Goal: Task Accomplishment & Management: Use online tool/utility

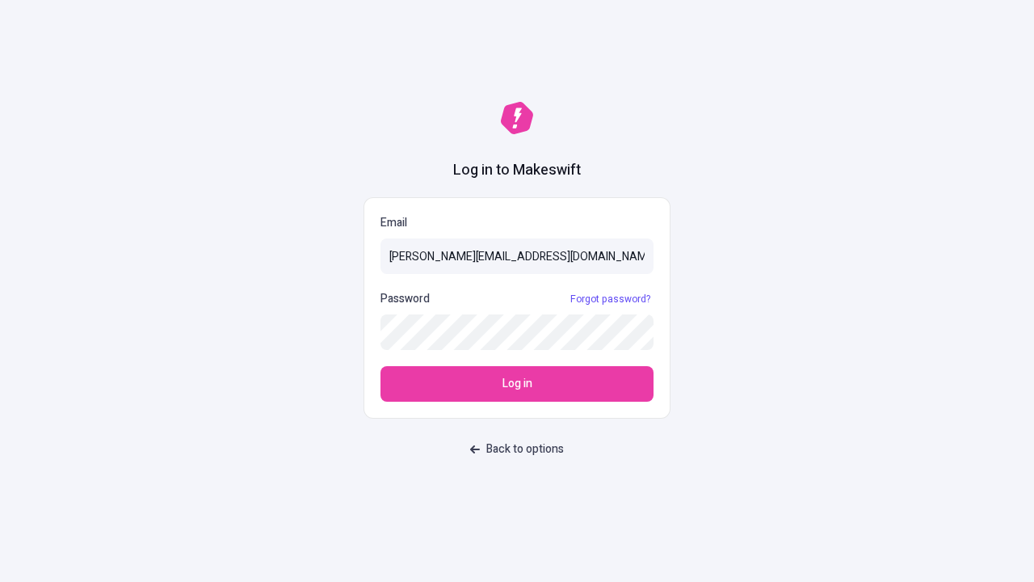
type input "[PERSON_NAME][EMAIL_ADDRESS][DOMAIN_NAME]"
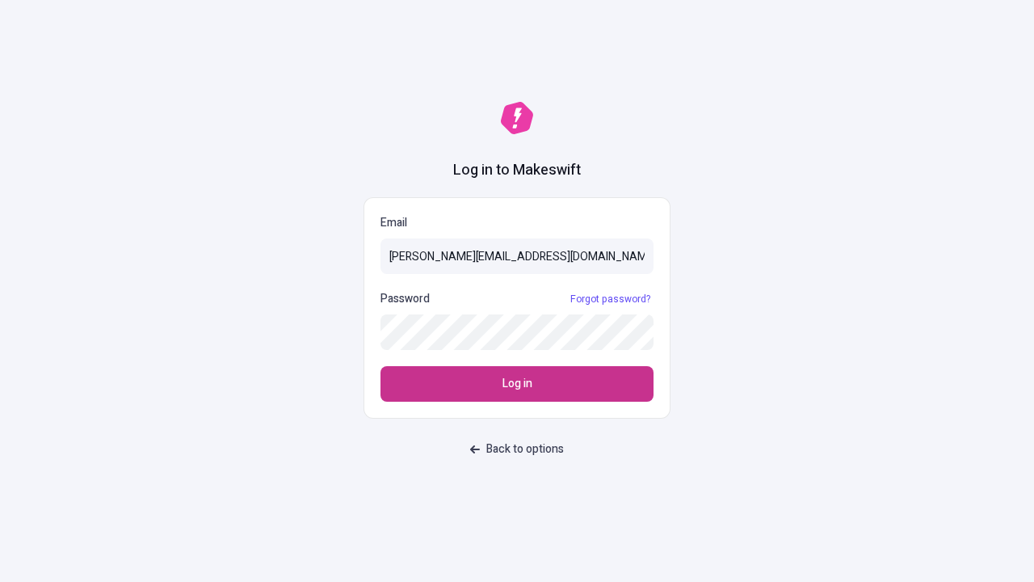
click at [517, 384] on span "Log in" at bounding box center [518, 384] width 30 height 18
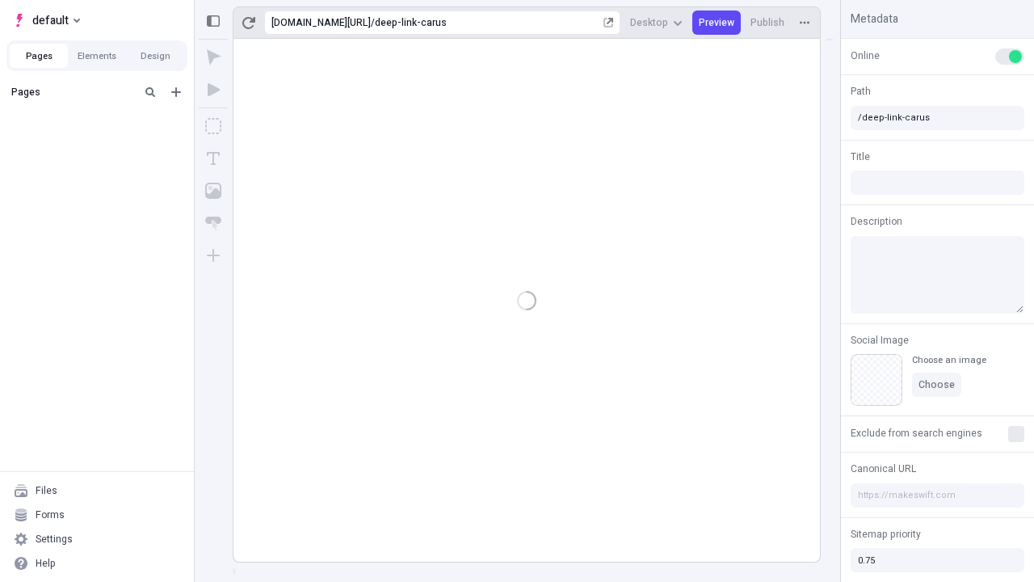
type input "/deep-link-carus"
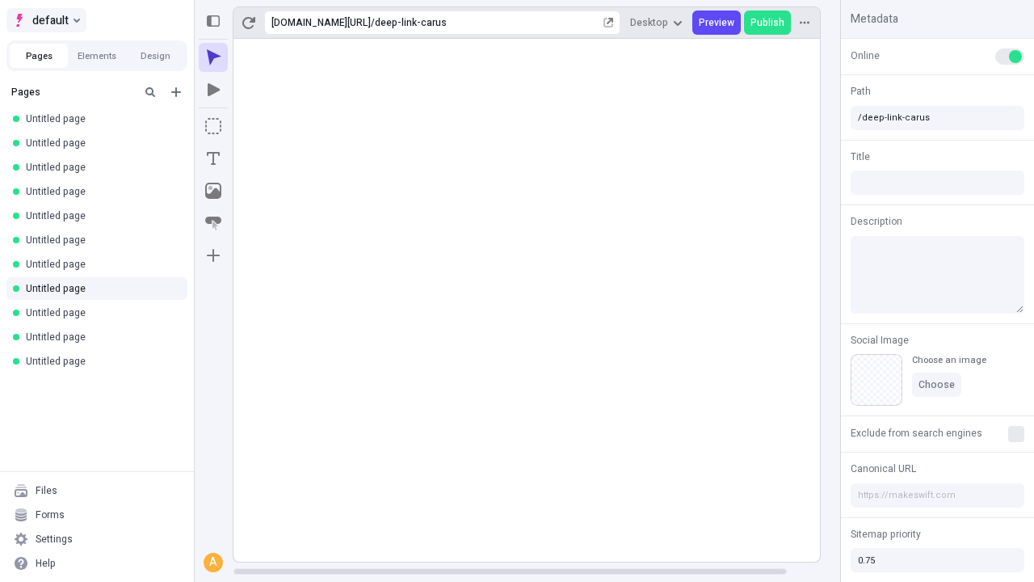
click at [45, 20] on span "default" at bounding box center [50, 20] width 36 height 19
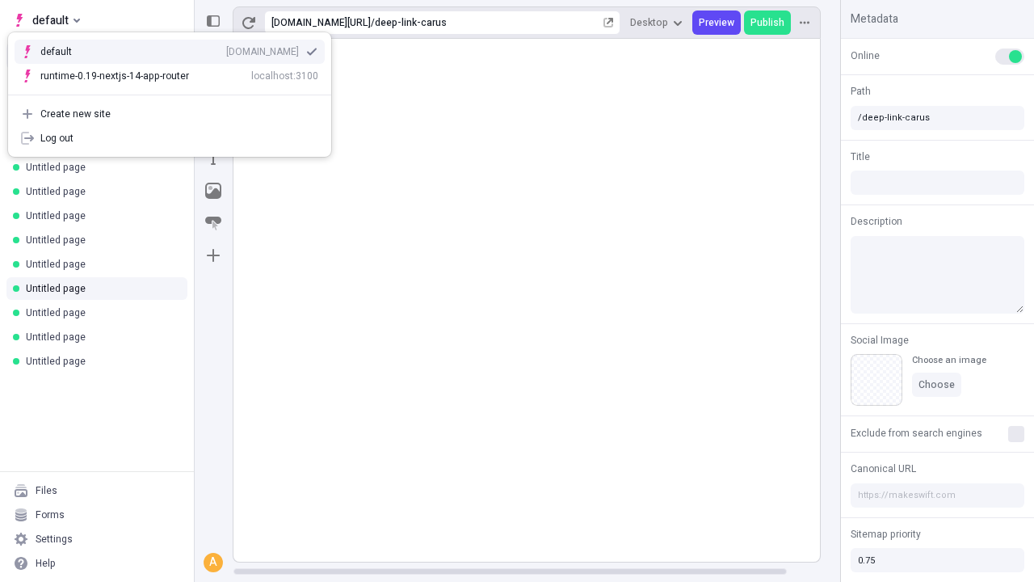
click at [226, 48] on div "qee9k4dy7d.staging.makeswift.site" at bounding box center [262, 51] width 73 height 13
click at [176, 92] on icon "Add new" at bounding box center [176, 92] width 10 height 10
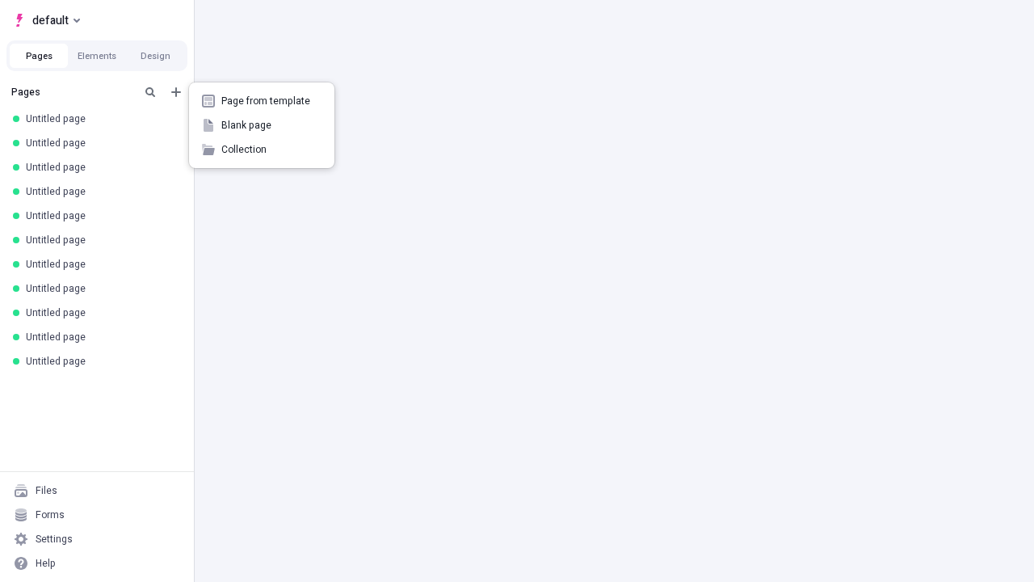
click at [262, 125] on span "Blank page" at bounding box center [271, 125] width 100 height 13
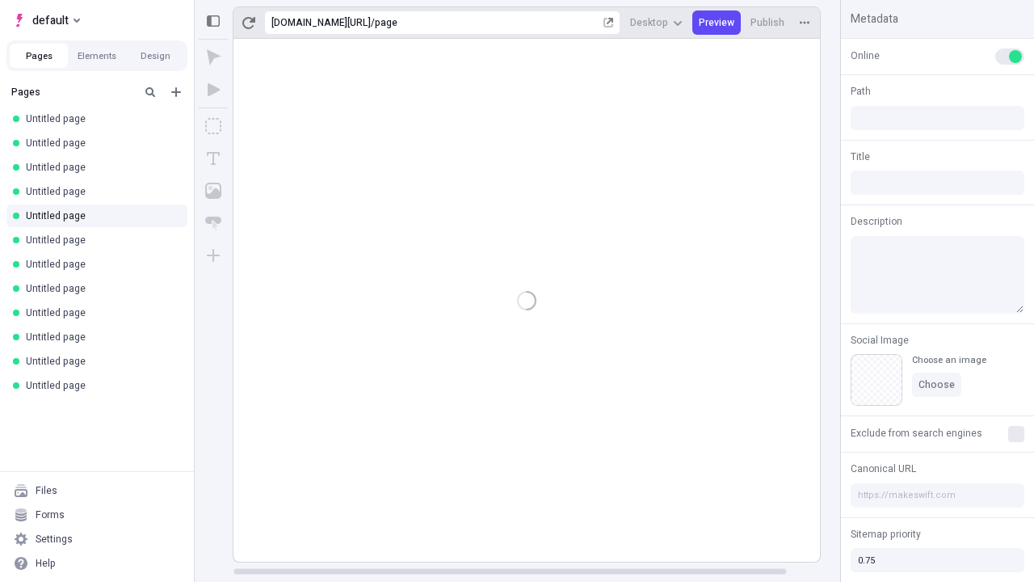
type input "/page"
click at [213, 126] on icon "Box" at bounding box center [213, 126] width 16 height 16
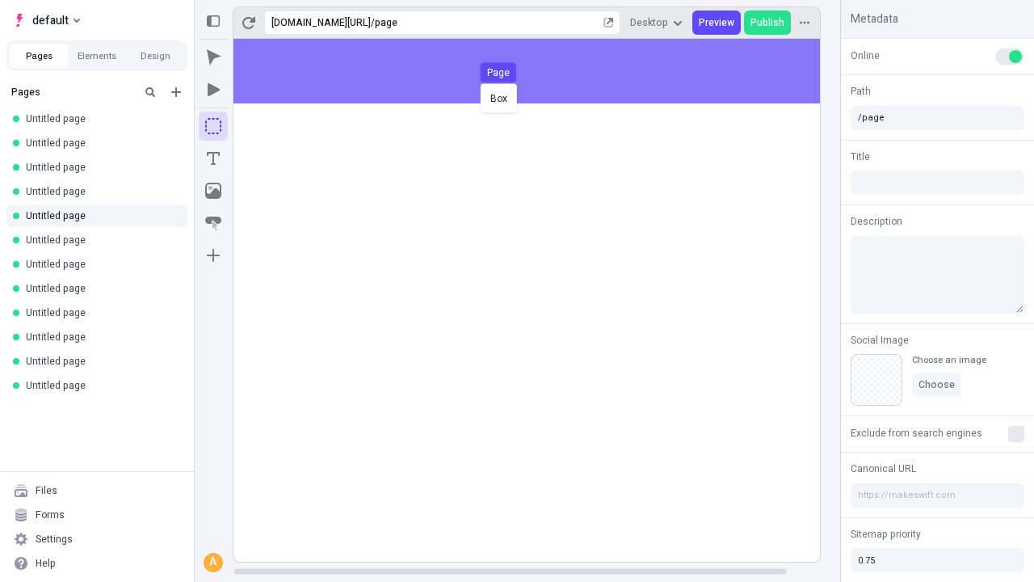
click at [543, 71] on div "Box Page" at bounding box center [517, 291] width 1034 height 582
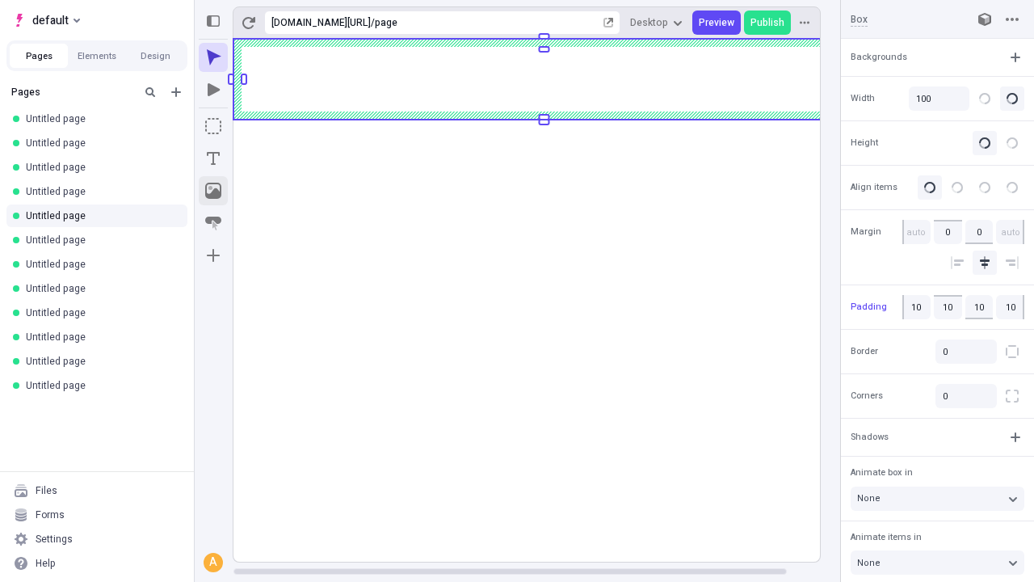
click at [213, 191] on icon "Image" at bounding box center [213, 191] width 16 height 16
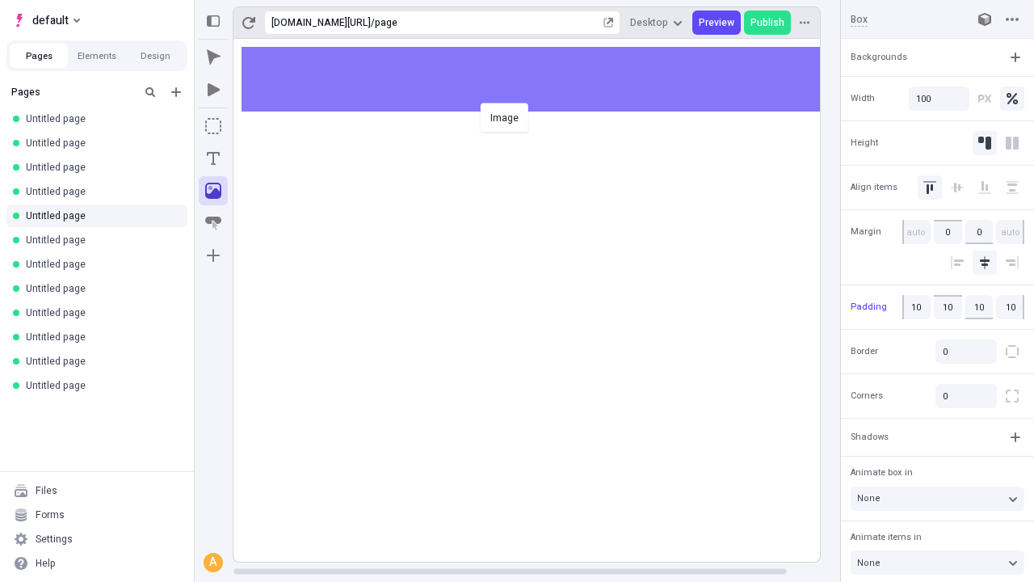
click at [543, 79] on div "Image" at bounding box center [517, 291] width 1034 height 582
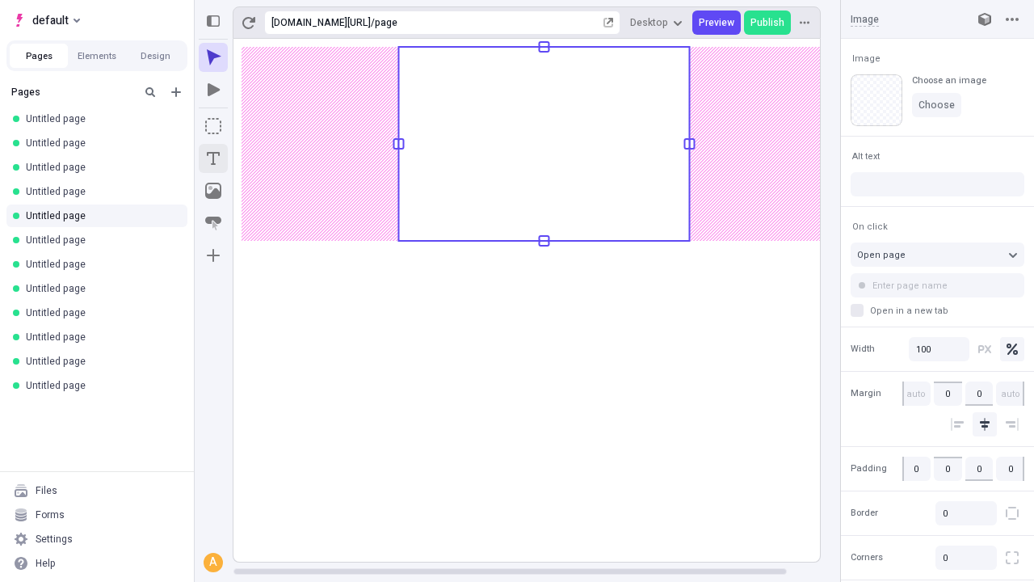
click at [213, 158] on icon "Text" at bounding box center [213, 158] width 13 height 13
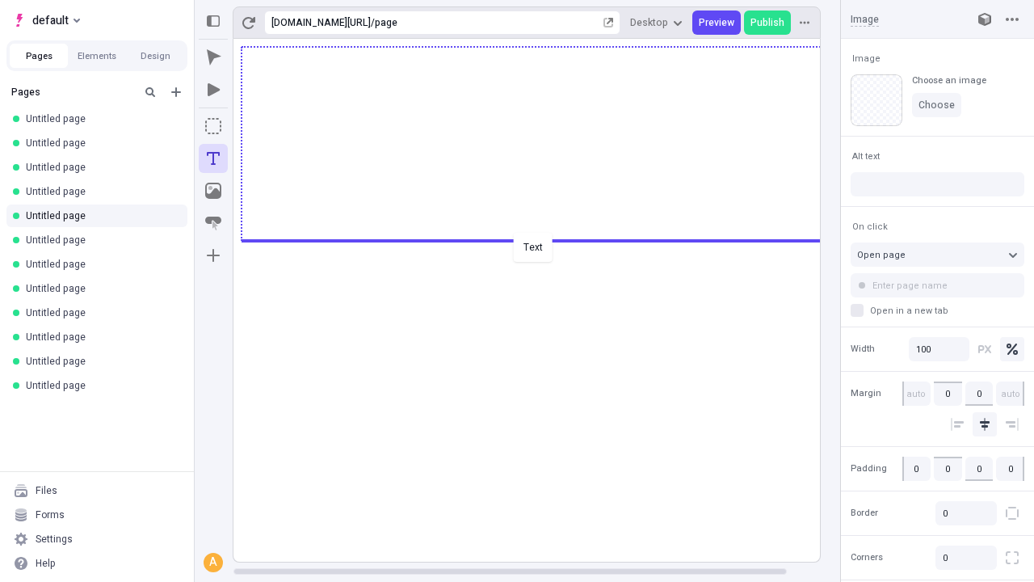
click at [543, 239] on div "Text" at bounding box center [517, 291] width 1034 height 582
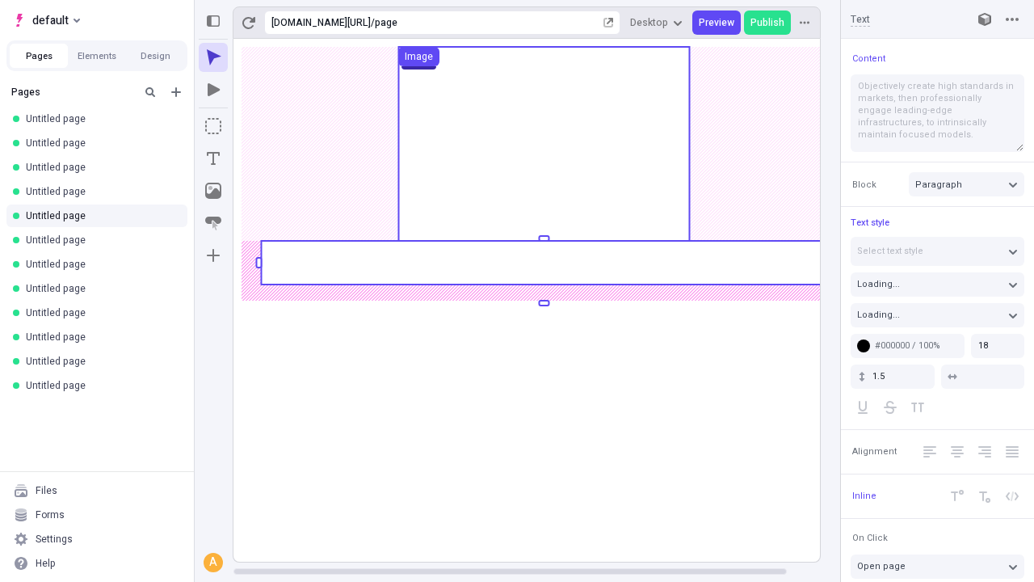
click at [543, 263] on rect at bounding box center [544, 263] width 566 height 44
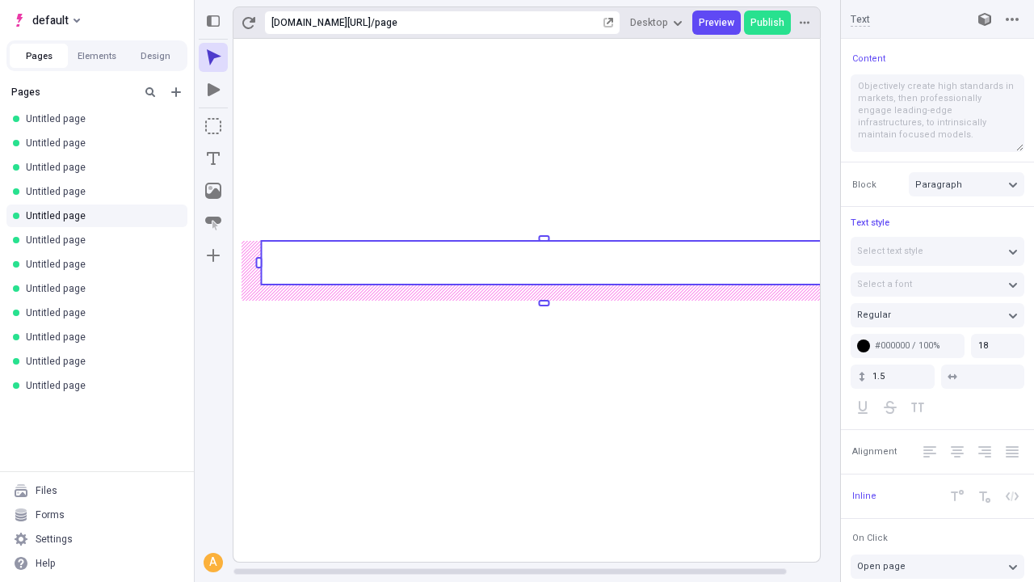
click at [543, 263] on rect at bounding box center [544, 263] width 566 height 44
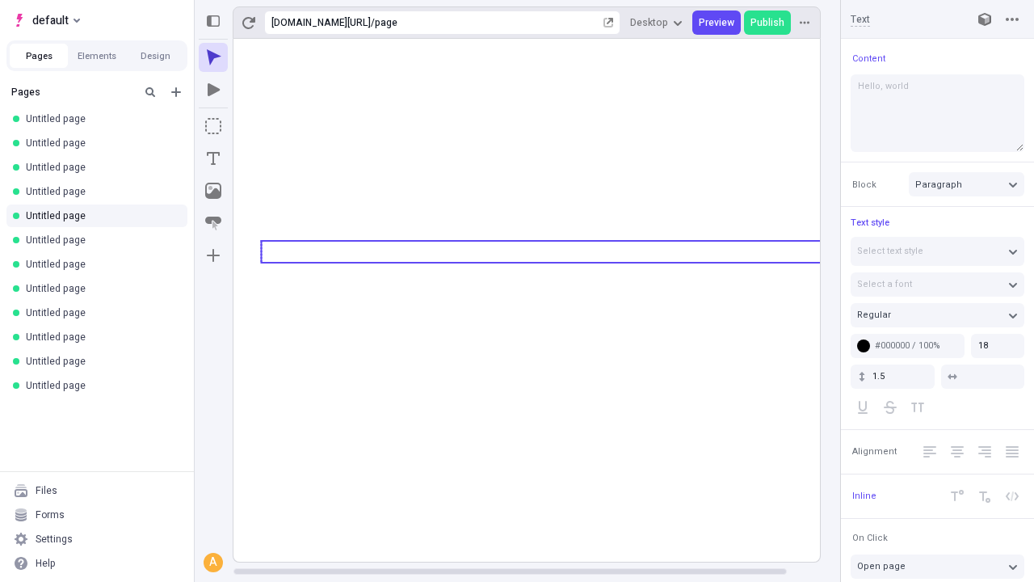
type textarea "Hello, world!"
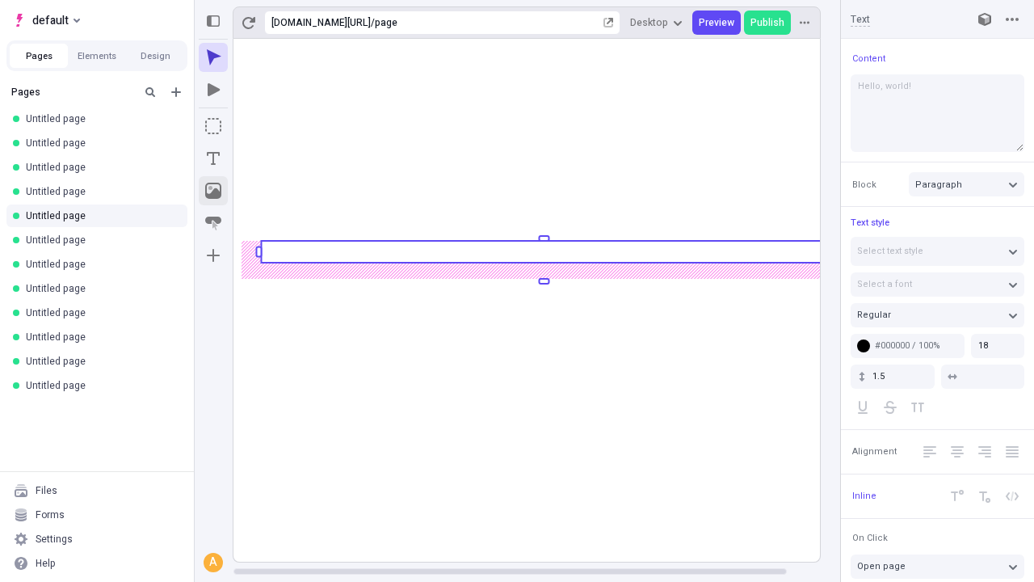
click at [213, 191] on icon "Image" at bounding box center [213, 191] width 16 height 16
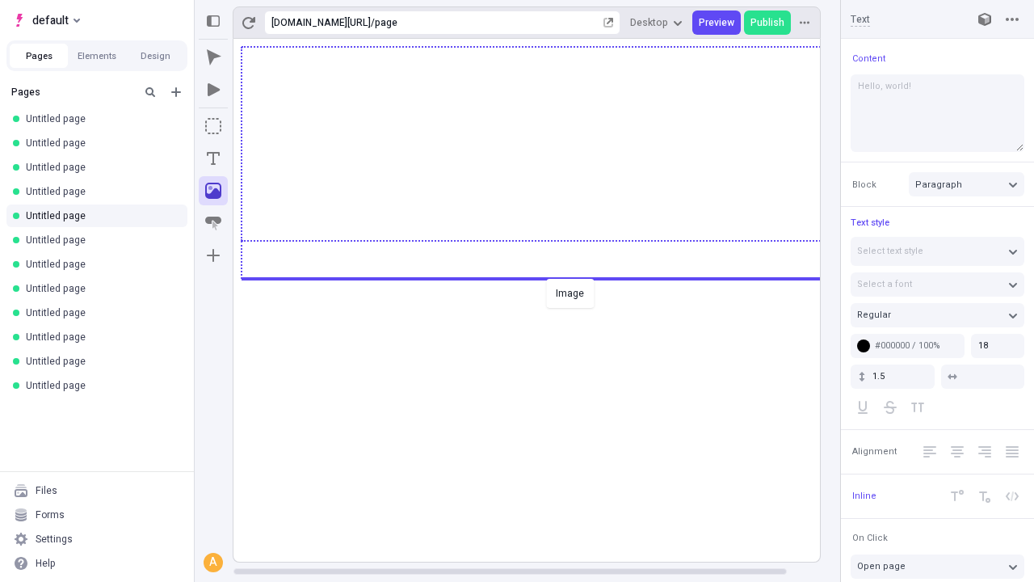
click at [543, 277] on div "Image" at bounding box center [517, 291] width 1034 height 582
